Goal: Transaction & Acquisition: Purchase product/service

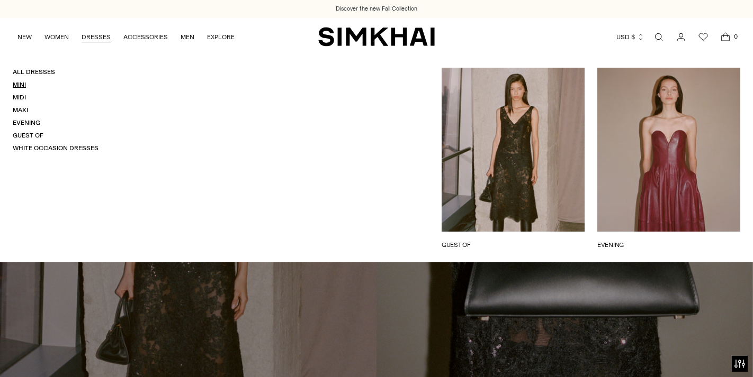
click at [19, 85] on link "Mini" at bounding box center [19, 84] width 13 height 7
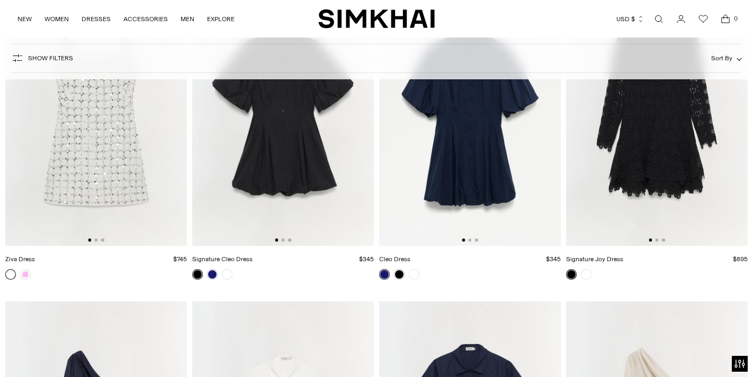
scroll to position [4025, 0]
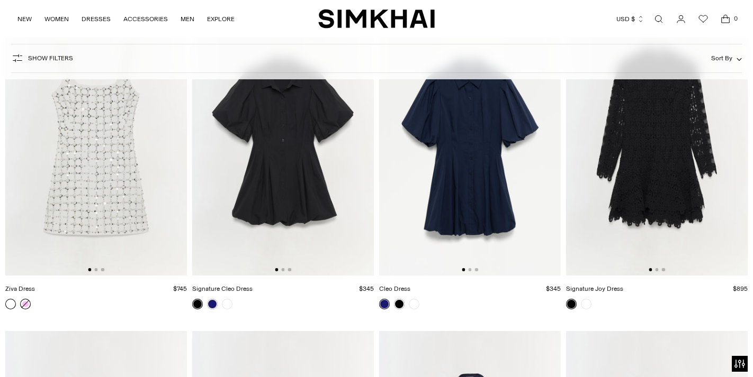
click at [27, 302] on link at bounding box center [25, 304] width 11 height 11
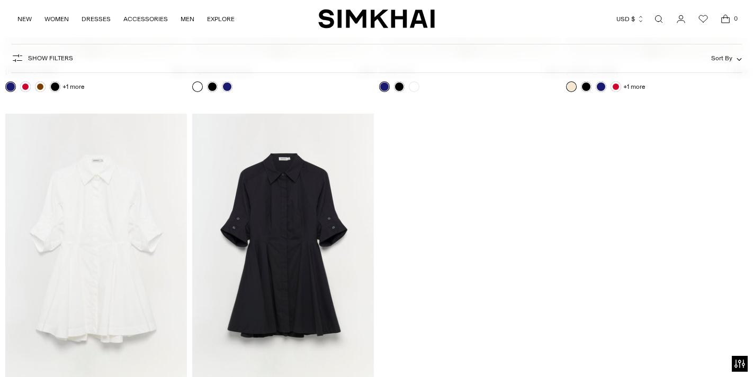
scroll to position [4839, 0]
